Goal: Information Seeking & Learning: Understand process/instructions

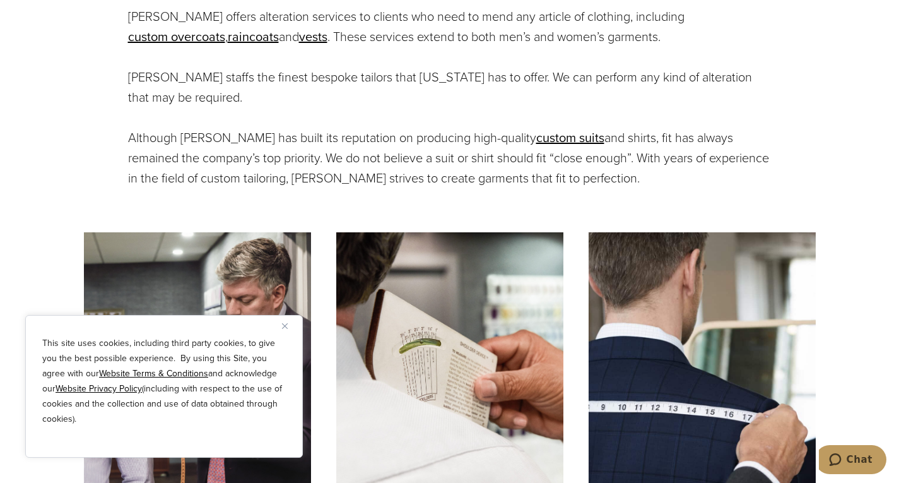
click at [283, 329] on button "Close" at bounding box center [289, 325] width 15 height 15
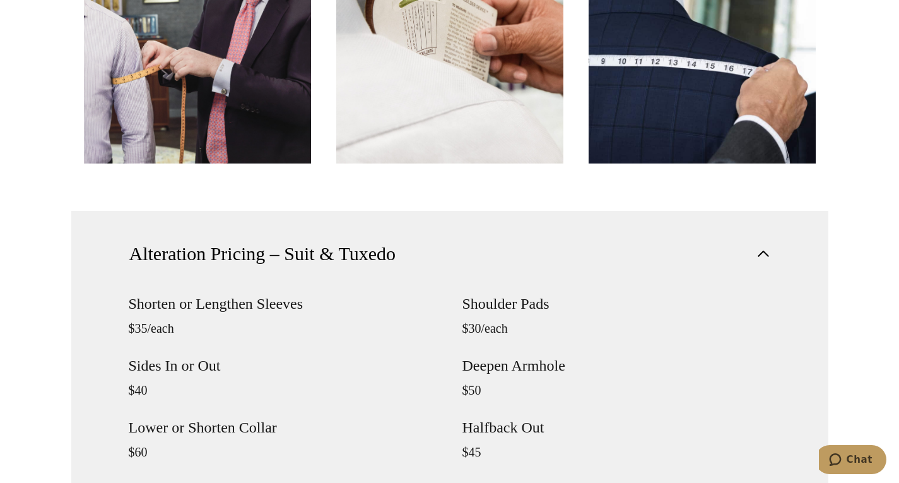
scroll to position [1182, 0]
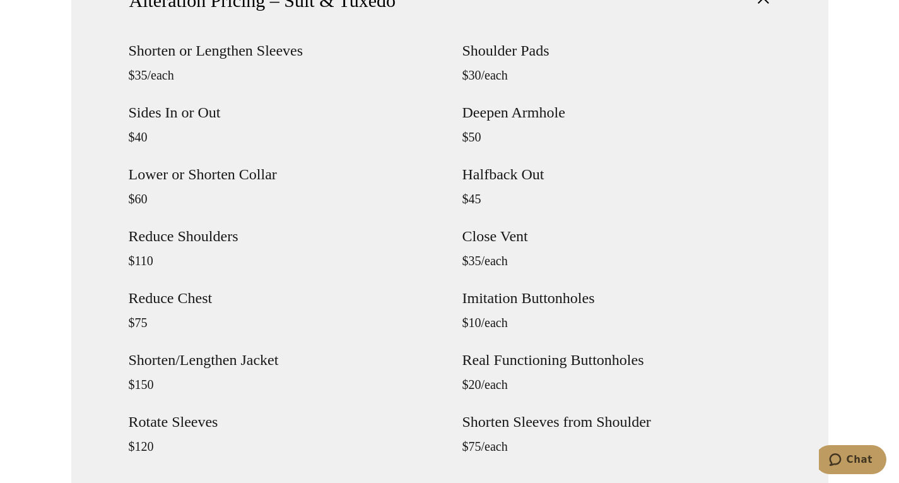
click at [271, 52] on h4 "Shorten or Lengthen Sleeves" at bounding box center [283, 50] width 309 height 15
click at [268, 100] on div "Shorten or Lengthen Sleeves $35/each Sides In or Out $40 Lower or Shorten Colla…" at bounding box center [283, 259] width 309 height 433
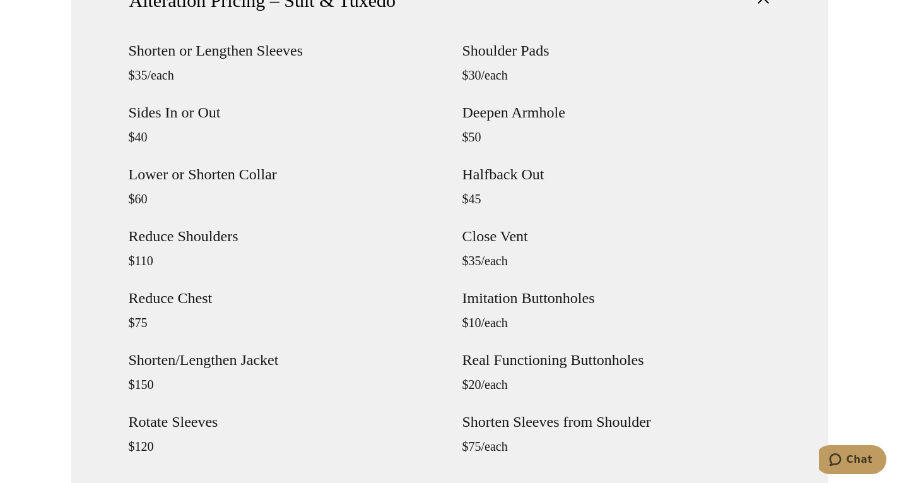
scroll to position [1193, 0]
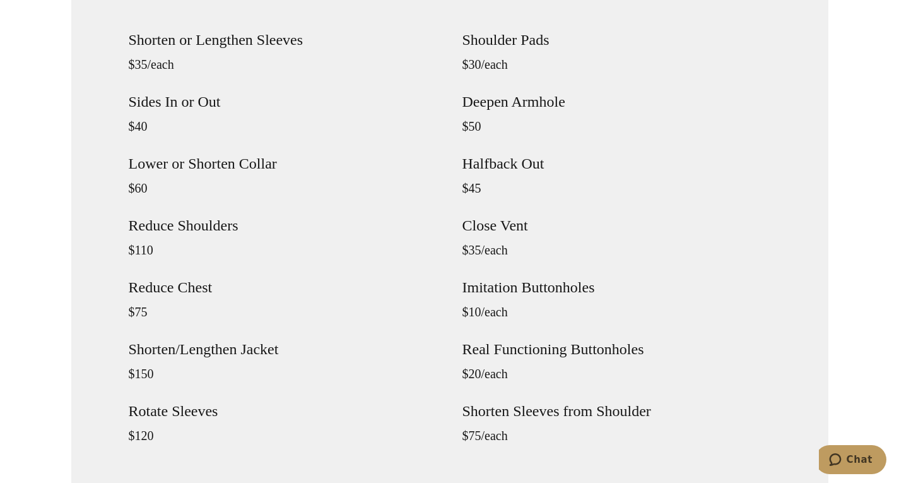
click at [198, 233] on div "Shorten or Lengthen Sleeves $35/each Sides In or Out $40 Lower or Shorten Colla…" at bounding box center [283, 248] width 309 height 433
click at [189, 368] on p "$150" at bounding box center [283, 373] width 309 height 15
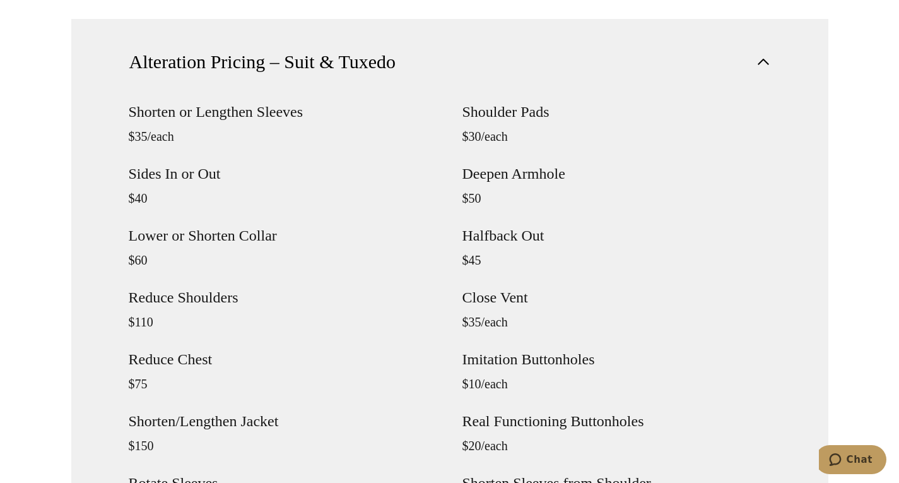
scroll to position [1120, 0]
click at [523, 421] on h4 "Real Functioning Buttonholes" at bounding box center [616, 421] width 309 height 15
click at [516, 376] on div "Shoulder Pads $30/each [GEOGRAPHIC_DATA] $50 Halfback Out $45 Close Vent $35/ea…" at bounding box center [616, 321] width 309 height 433
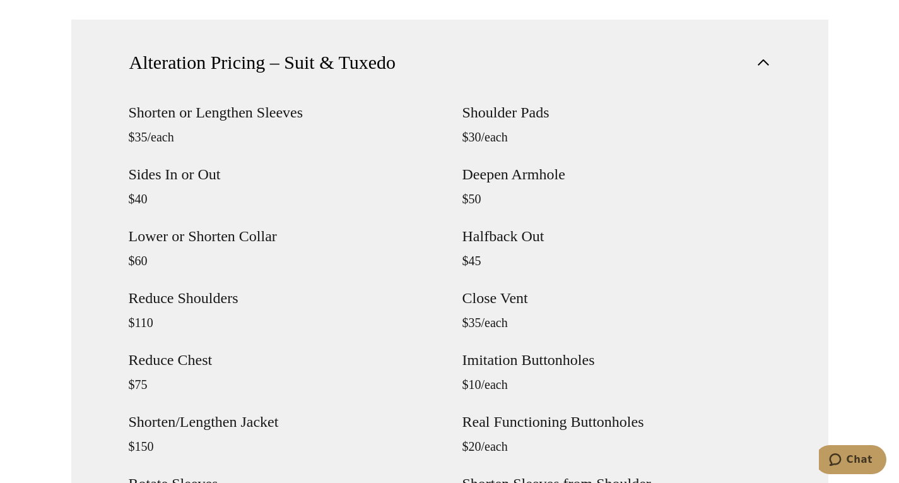
click at [516, 376] on div "Shoulder Pads $30/each [GEOGRAPHIC_DATA] $50 Halfback Out $45 Close Vent $35/ea…" at bounding box center [616, 321] width 309 height 433
click at [544, 217] on div "Shoulder Pads $30/each [GEOGRAPHIC_DATA] $50 Halfback Out $45 Close Vent $35/ea…" at bounding box center [616, 321] width 309 height 433
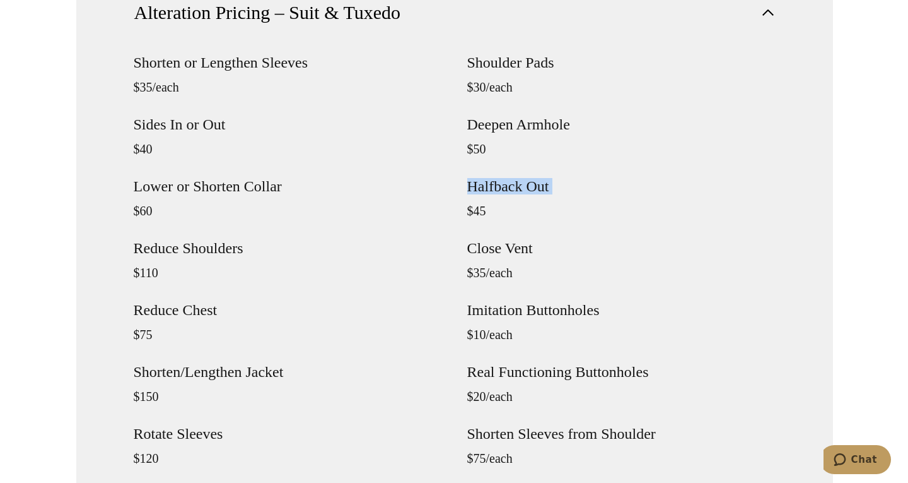
scroll to position [1171, 0]
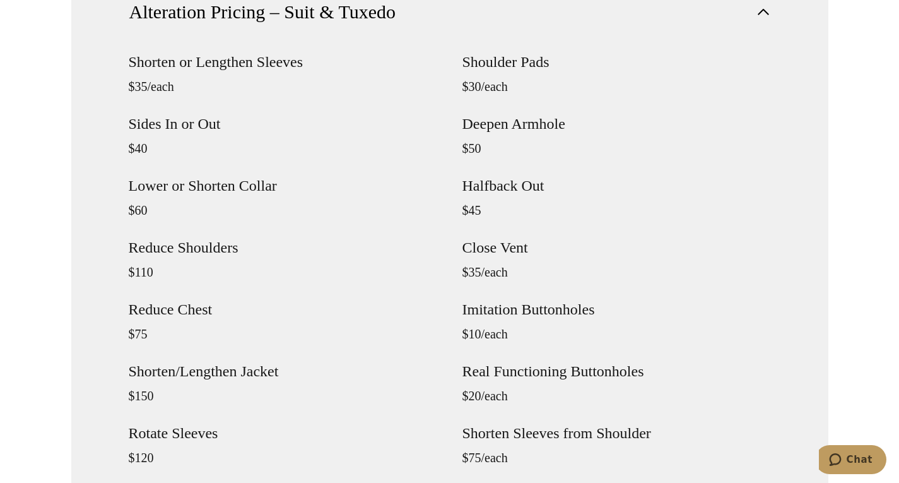
click at [538, 134] on div "Shoulder Pads $30/each [GEOGRAPHIC_DATA] $50 Halfback Out $45 Close Vent $35/ea…" at bounding box center [616, 270] width 309 height 433
click at [548, 117] on h4 "Deepen Armhole" at bounding box center [616, 123] width 309 height 15
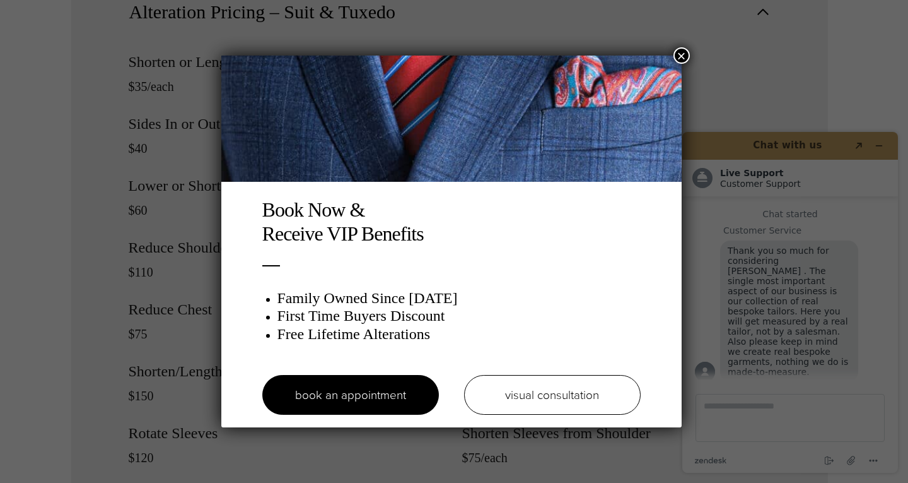
scroll to position [0, 0]
click at [115, 256] on div "Book Now & Receive VIP Benefits Family Owned Since [DATE] First Time Buyers Dis…" at bounding box center [454, 241] width 908 height 483
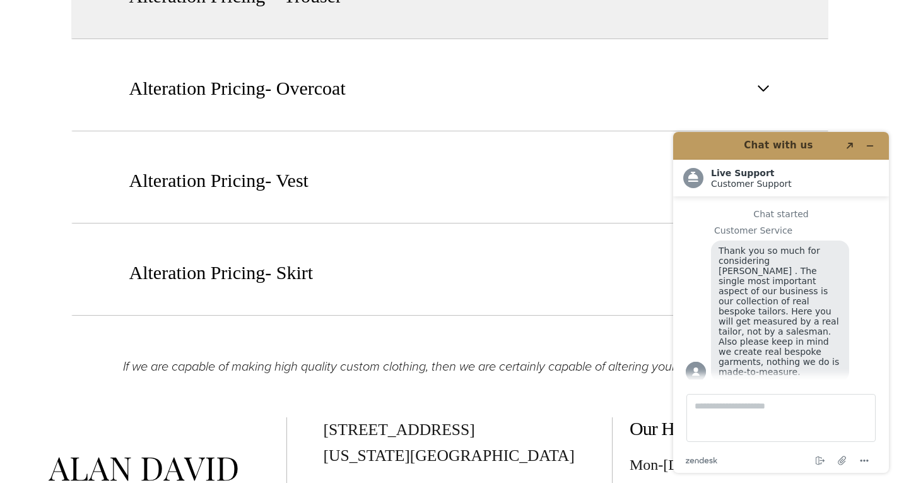
scroll to position [1867, 0]
